Goal: Transaction & Acquisition: Book appointment/travel/reservation

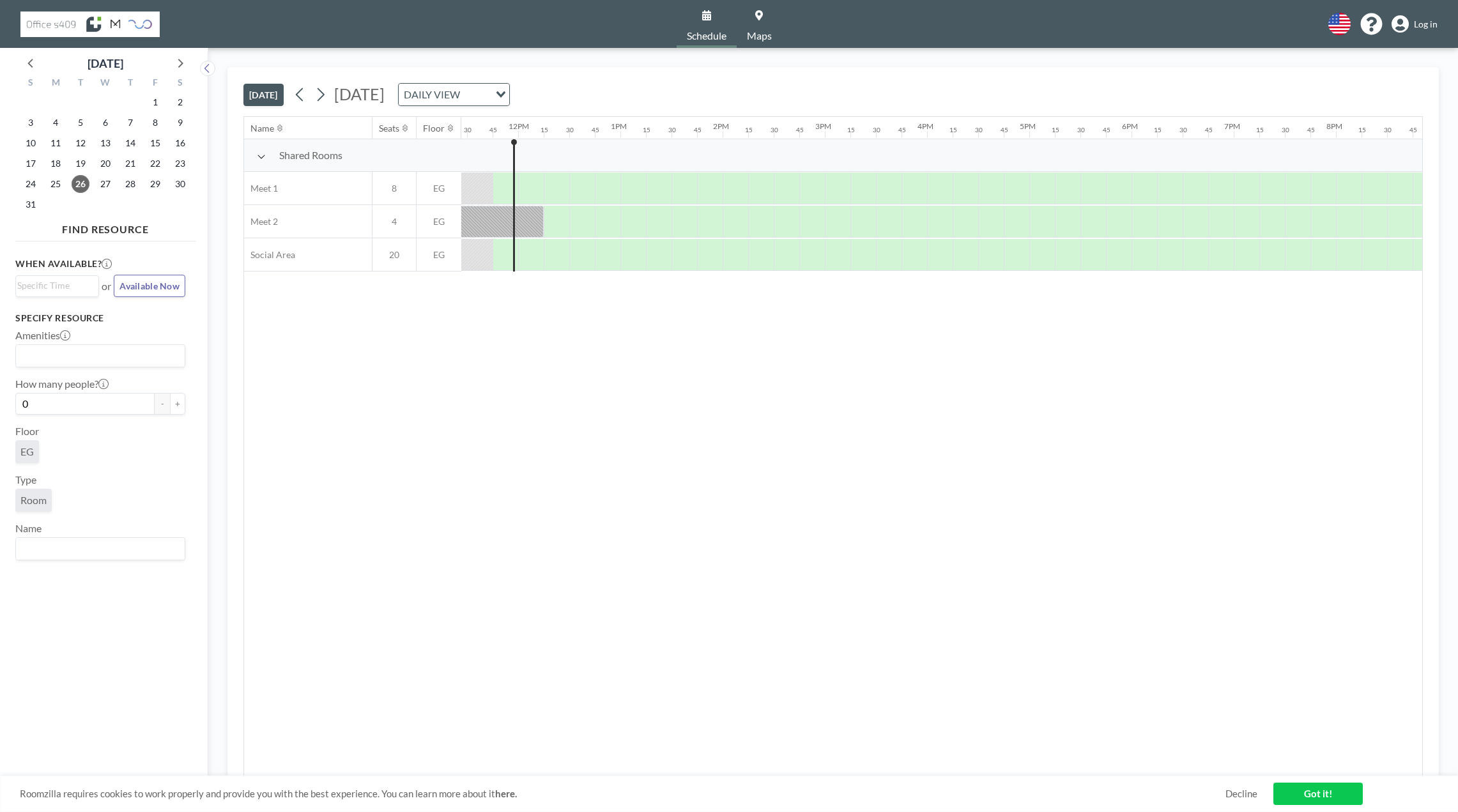
scroll to position [0, 1175]
click at [321, 98] on icon at bounding box center [321, 95] width 7 height 13
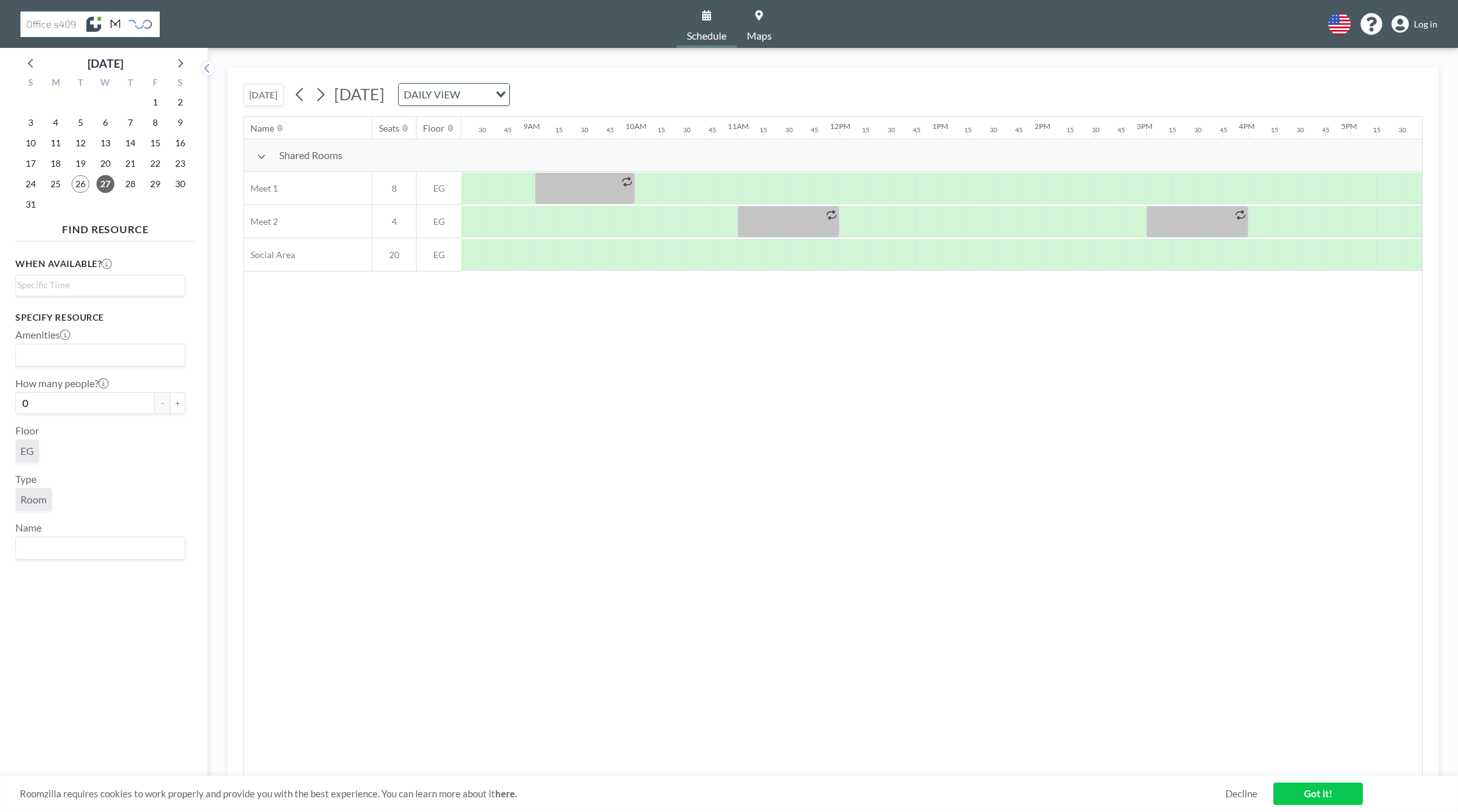
scroll to position [0, 869]
drag, startPoint x: 526, startPoint y: 226, endPoint x: 597, endPoint y: 220, distance: 71.3
drag, startPoint x: 535, startPoint y: 221, endPoint x: 560, endPoint y: 222, distance: 25.0
click at [1431, 24] on span "Log in" at bounding box center [1426, 24] width 24 height 12
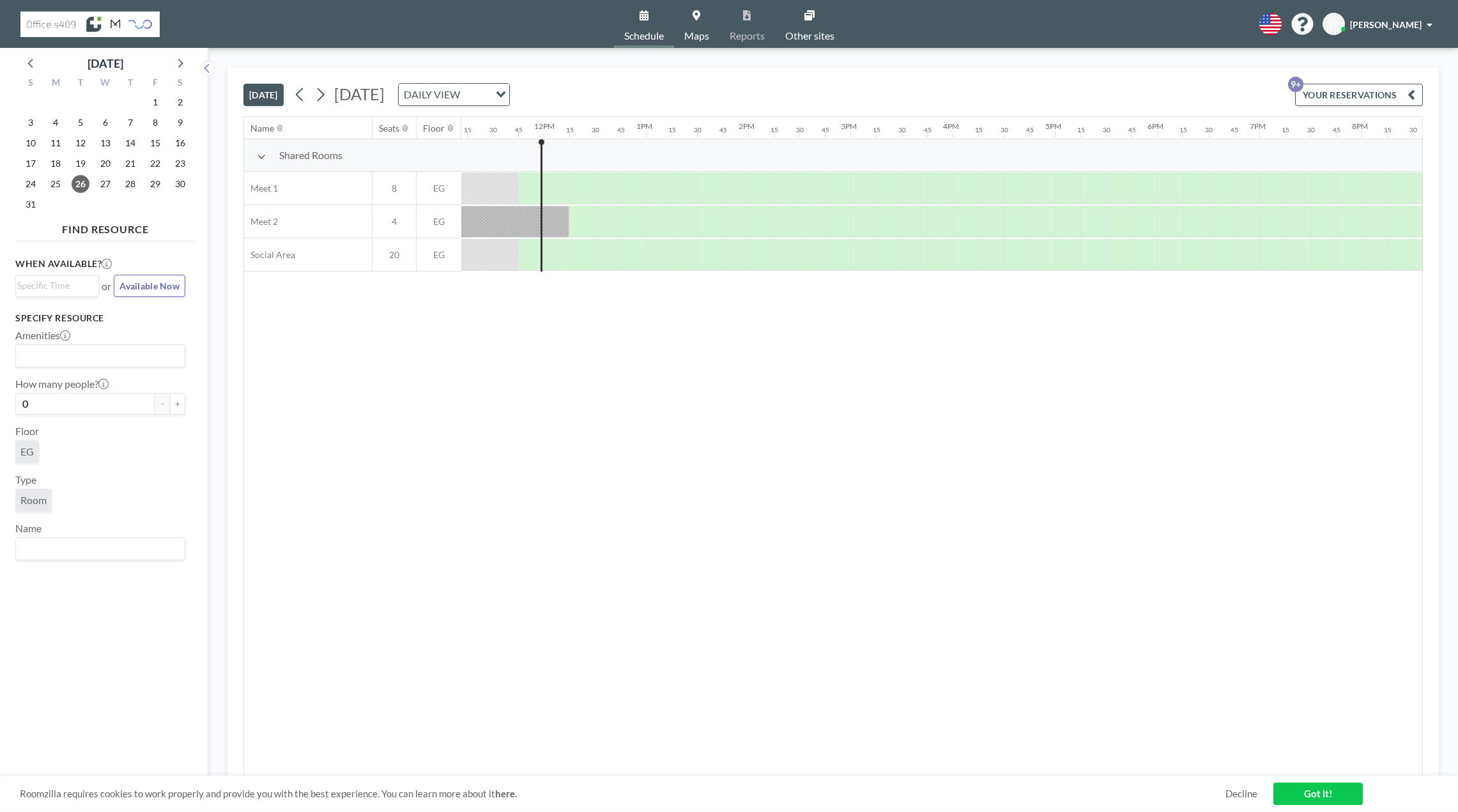
scroll to position [0, 1175]
click at [325, 97] on icon at bounding box center [321, 94] width 12 height 19
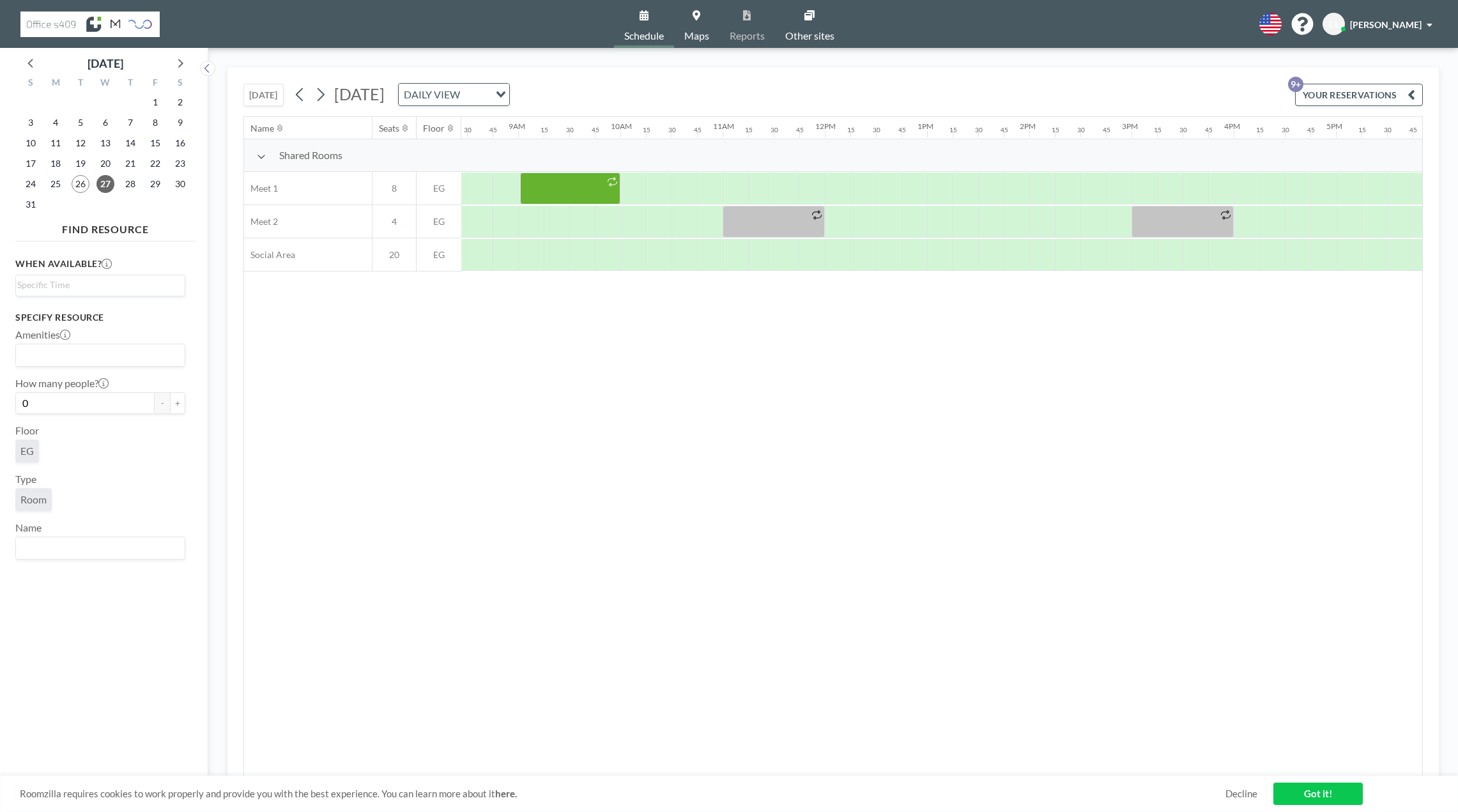
scroll to position [0, 869]
drag, startPoint x: 523, startPoint y: 221, endPoint x: 594, endPoint y: 219, distance: 71.0
click at [594, 219] on div at bounding box center [563, 221] width 102 height 32
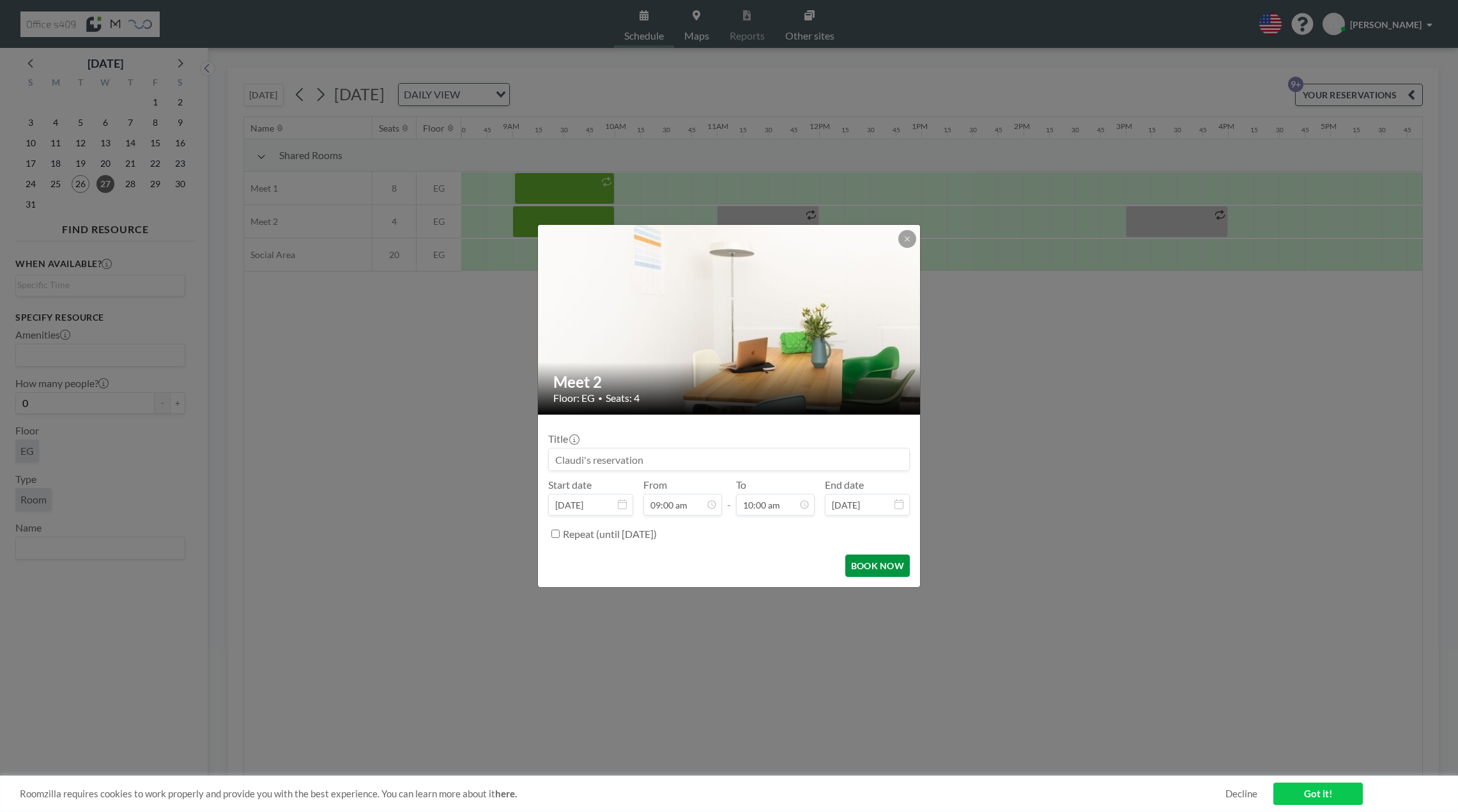
click at [887, 571] on button "BOOK NOW" at bounding box center [877, 565] width 64 height 22
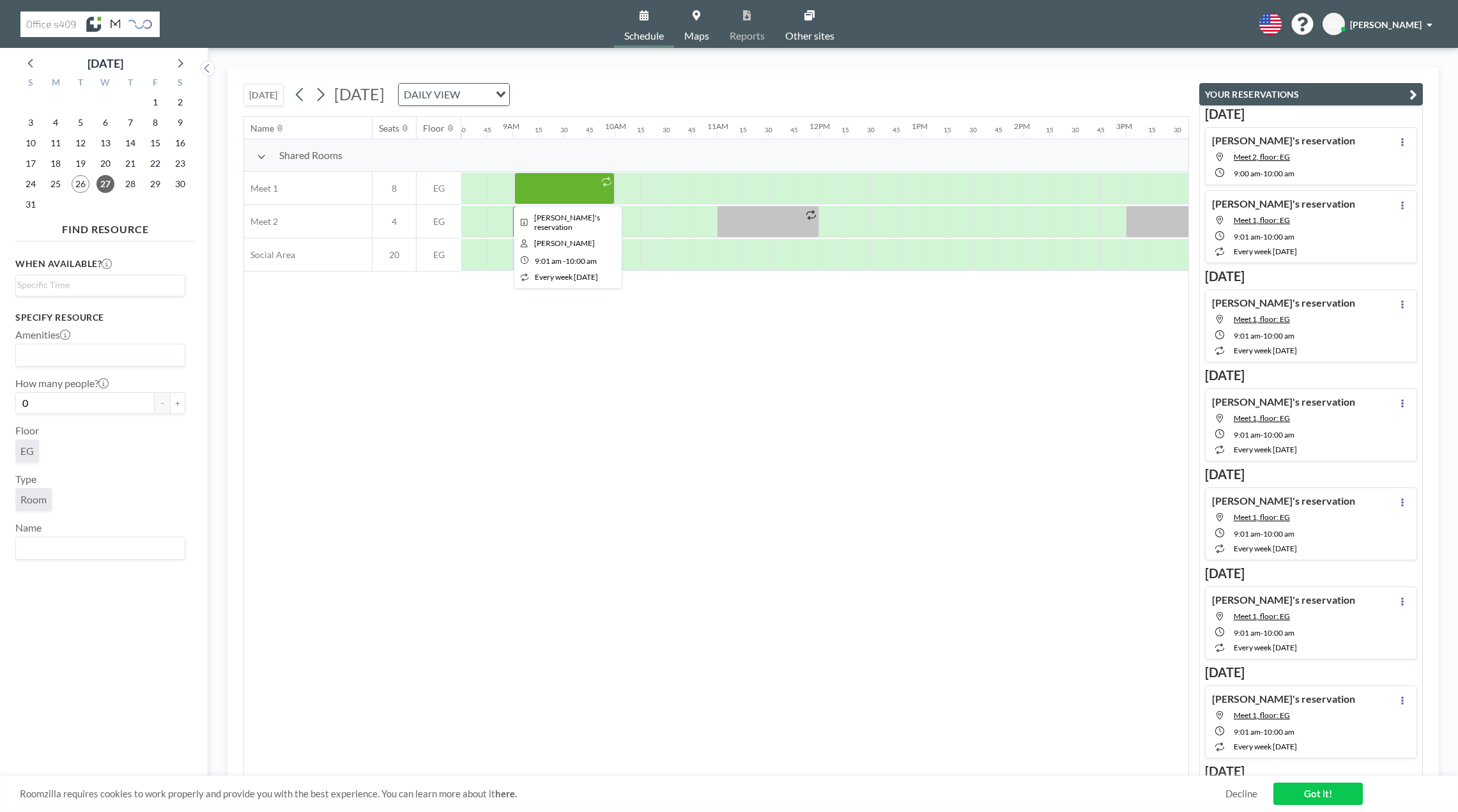
click at [581, 191] on div at bounding box center [564, 188] width 100 height 32
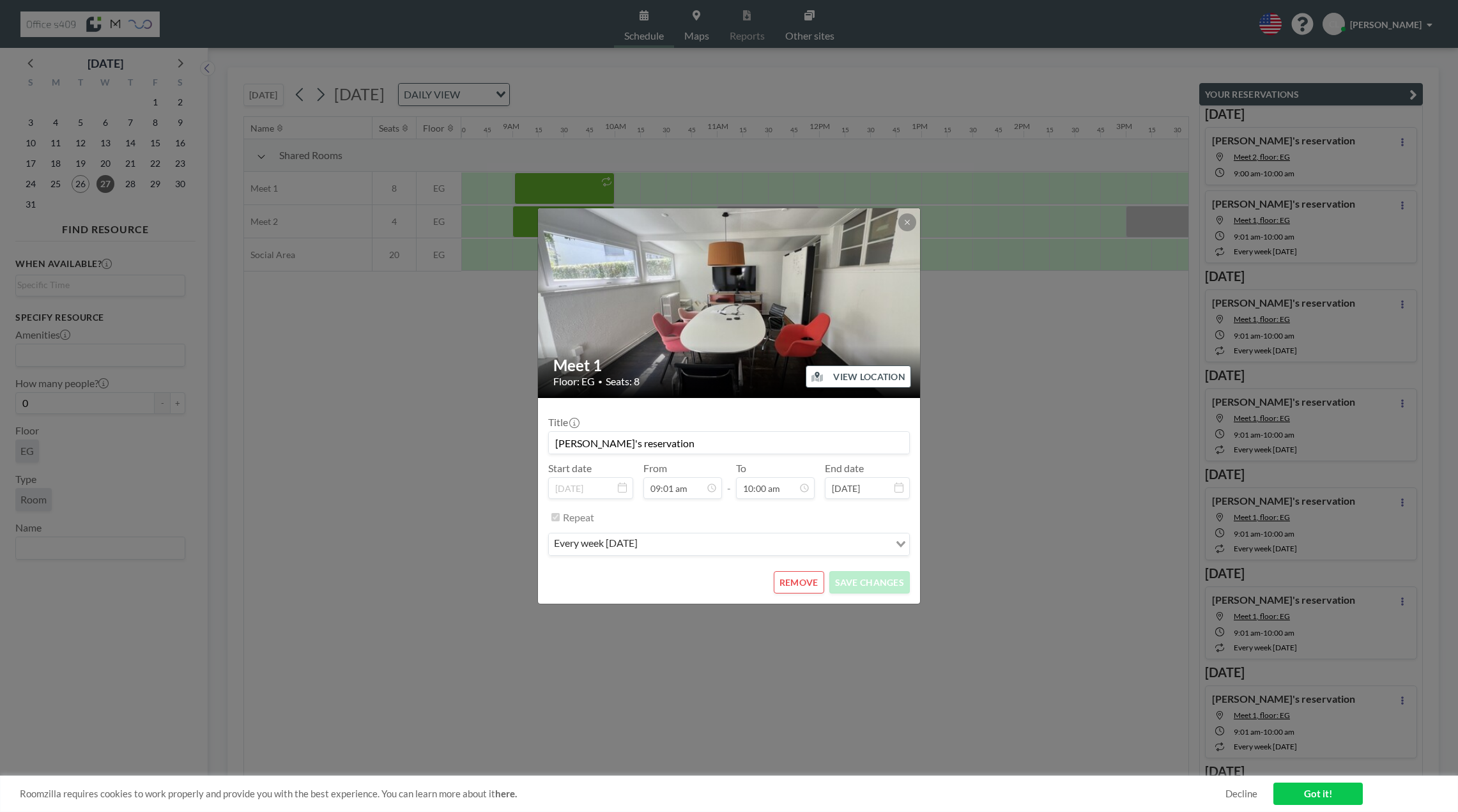
click at [976, 308] on div "Meet 1 Floor: EG • Seats: 8 VIEW LOCATION Title Claudi's reservation Start date…" at bounding box center [729, 406] width 1458 height 812
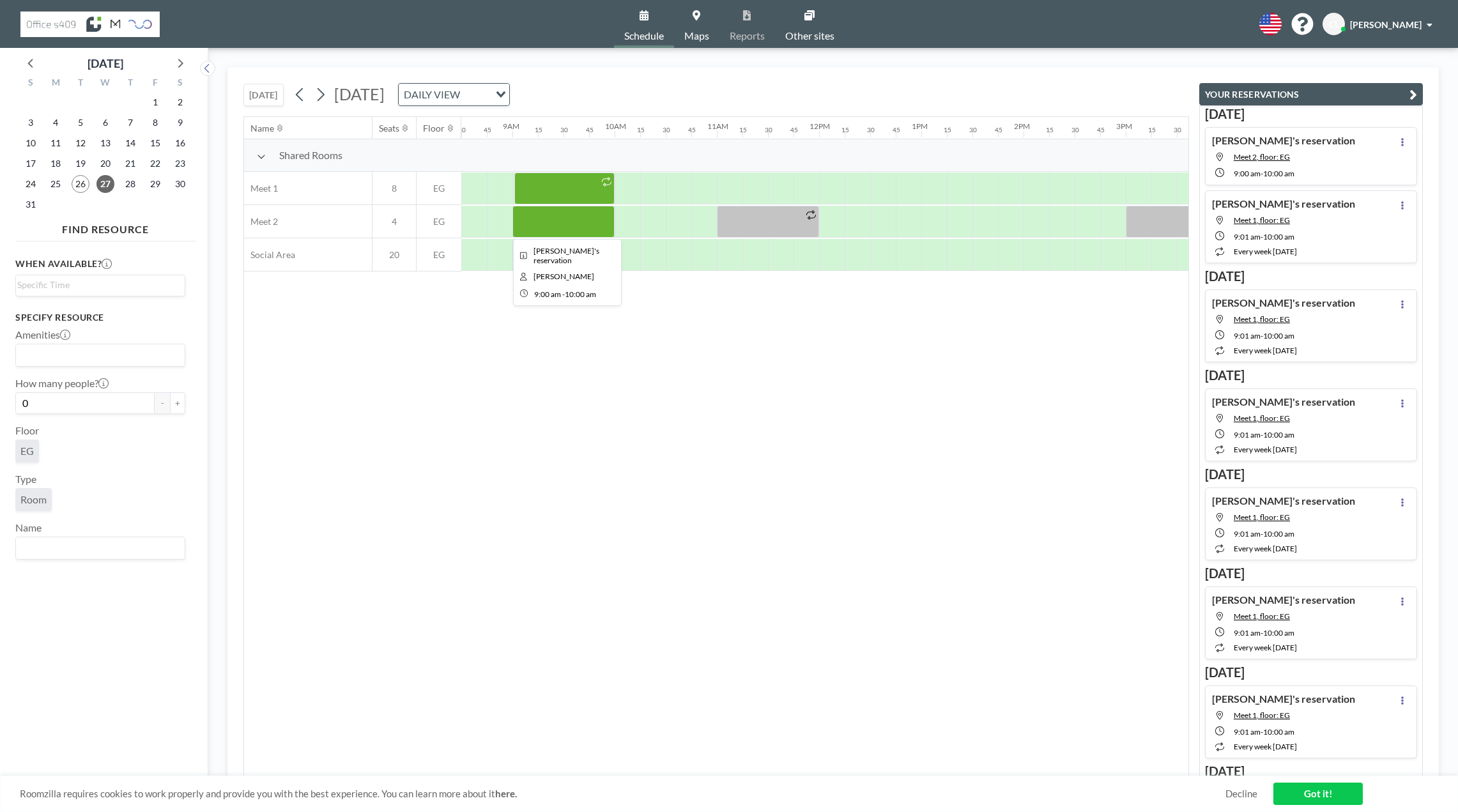
click at [539, 230] on div at bounding box center [563, 221] width 102 height 32
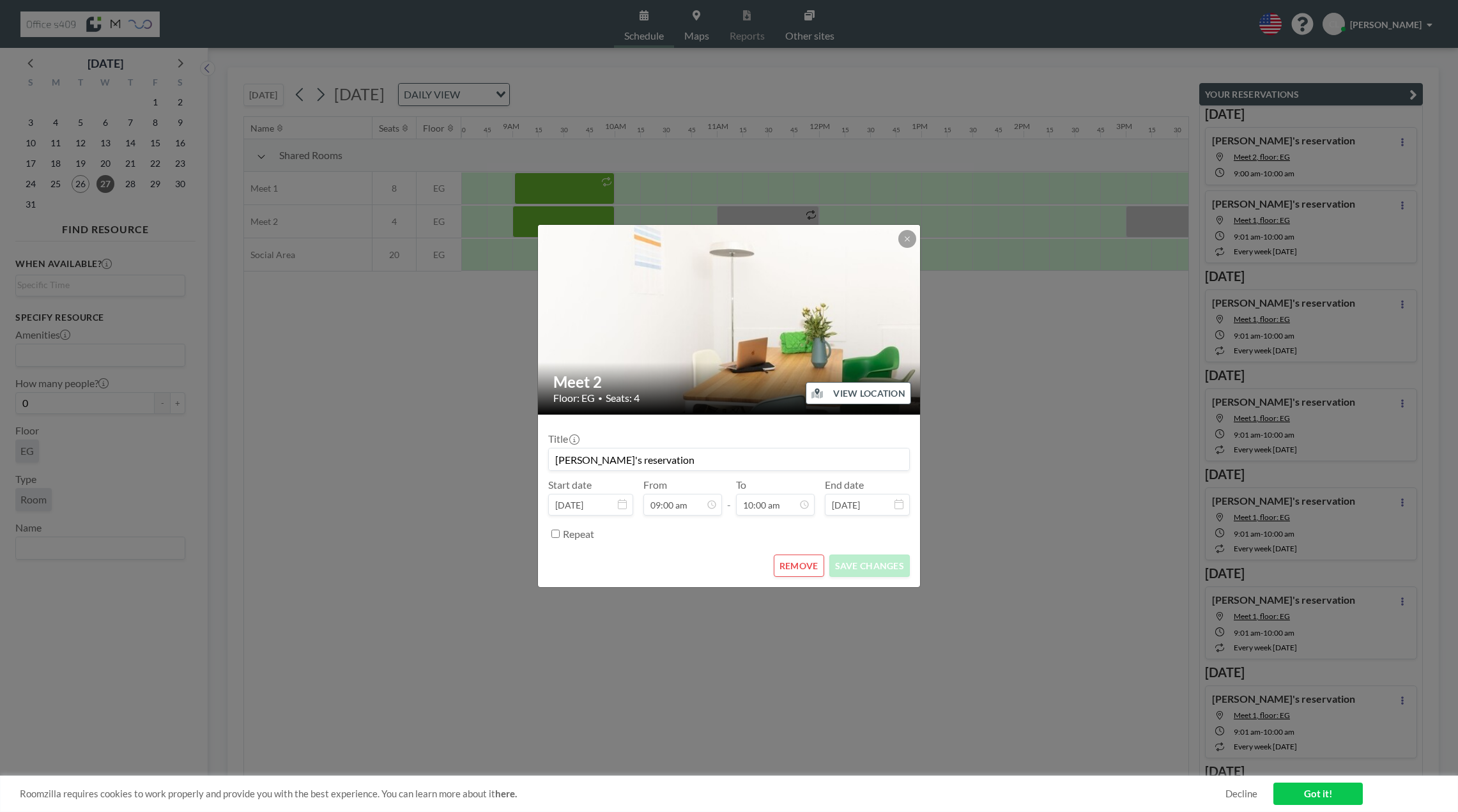
click at [805, 569] on button "REMOVE" at bounding box center [799, 565] width 50 height 22
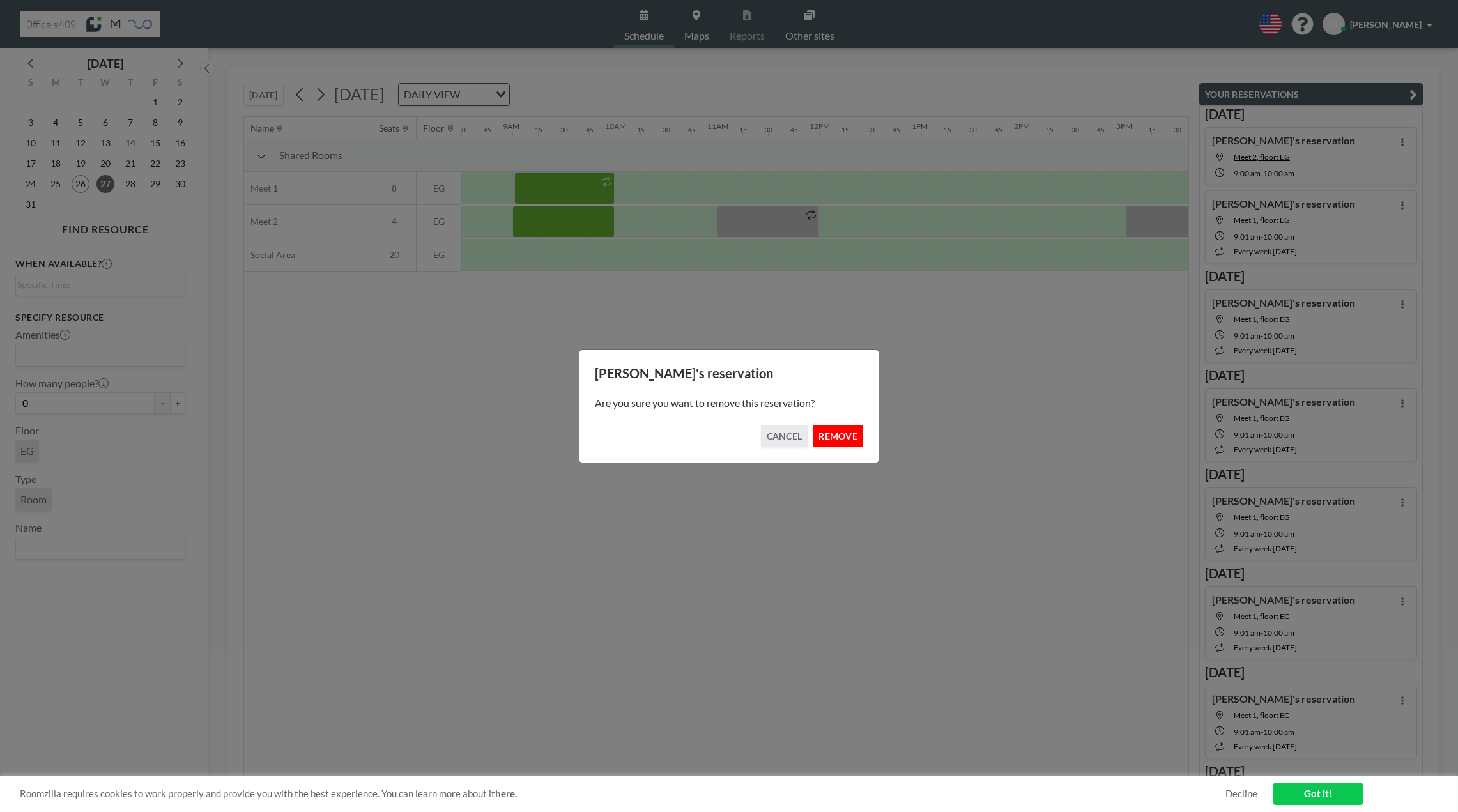
click at [826, 445] on button "REMOVE" at bounding box center [838, 435] width 50 height 22
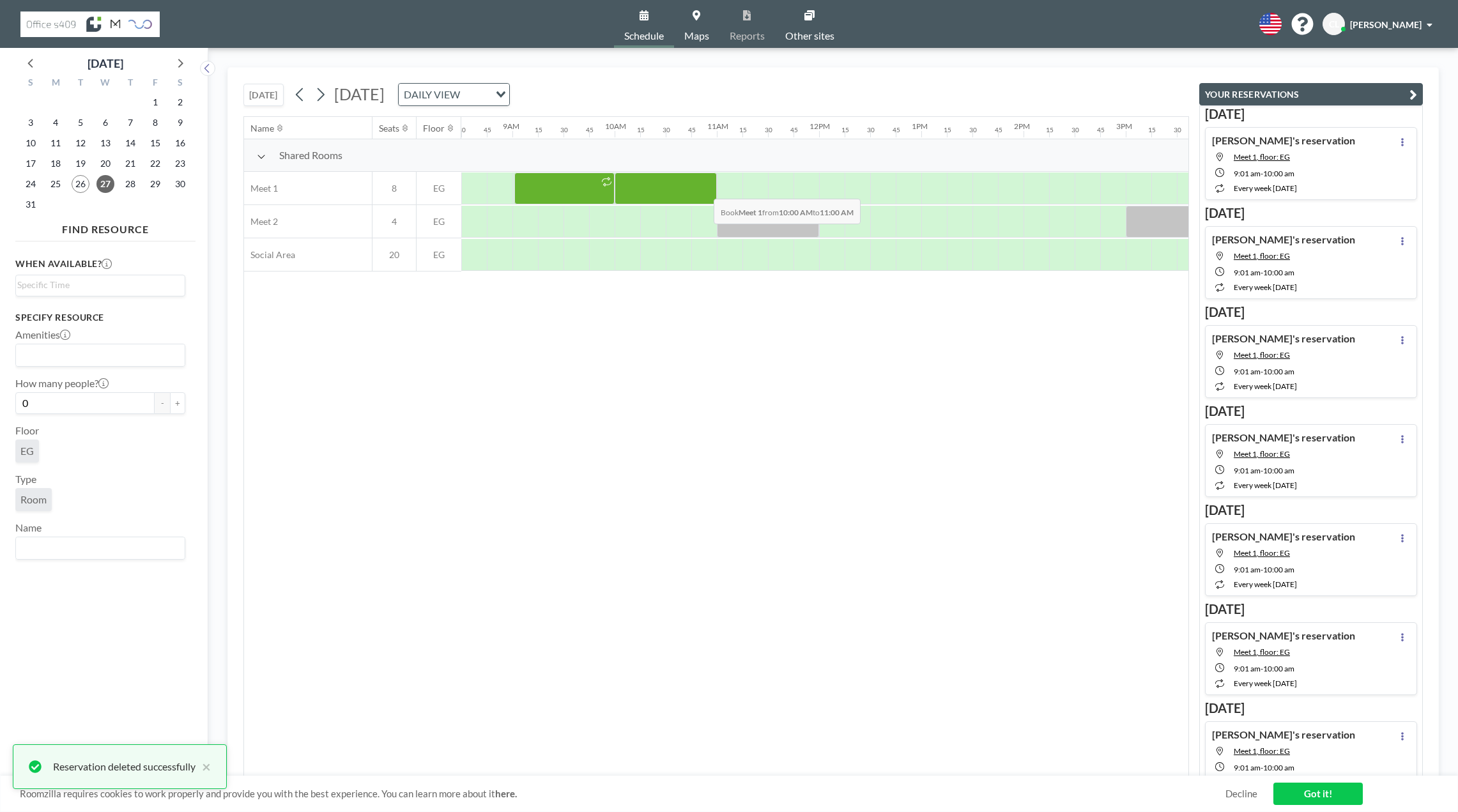
drag, startPoint x: 619, startPoint y: 190, endPoint x: 704, endPoint y: 189, distance: 85.0
click at [704, 189] on div at bounding box center [666, 188] width 102 height 32
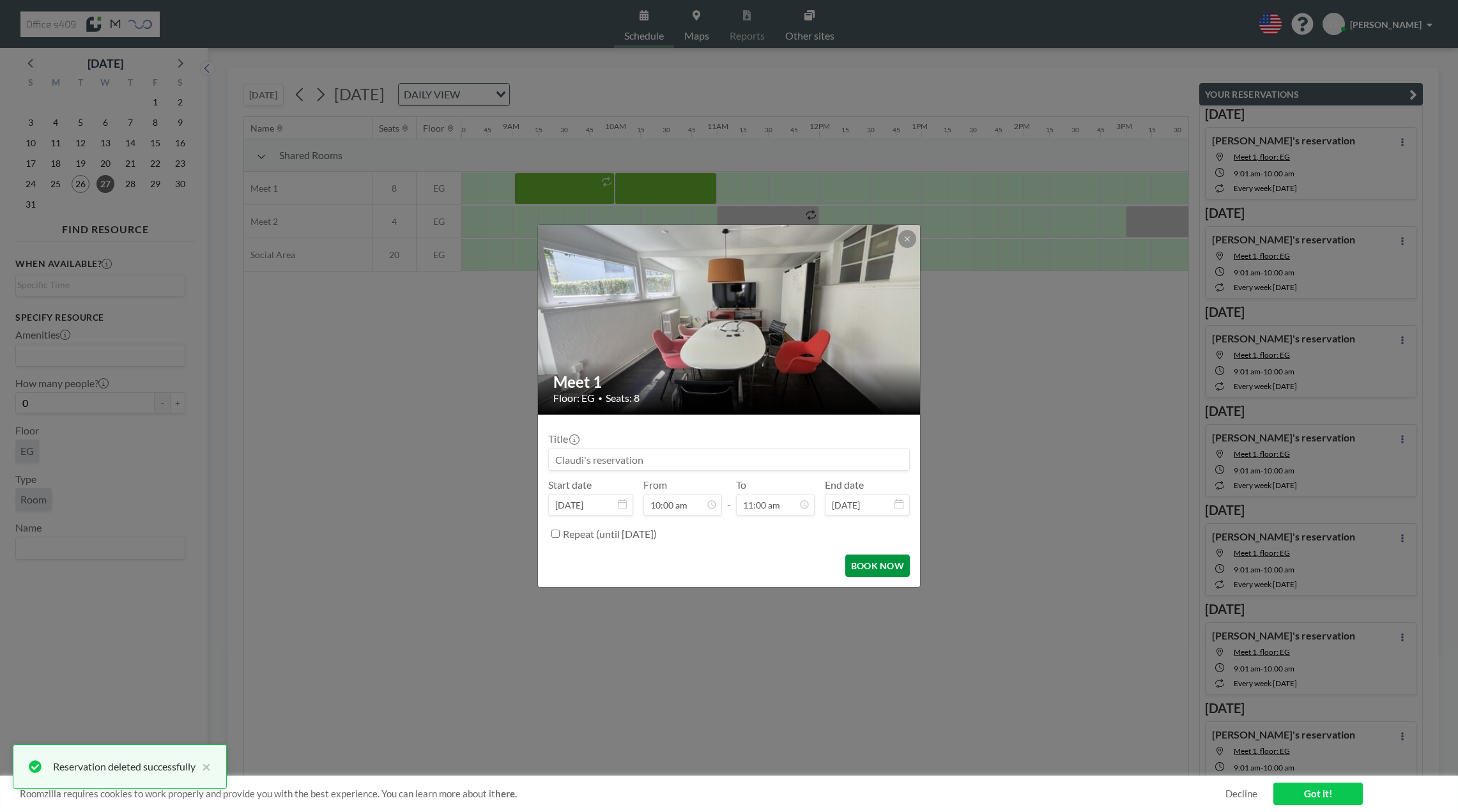
click at [881, 558] on button "BOOK NOW" at bounding box center [877, 565] width 64 height 22
